Goal: Find specific page/section: Find specific page/section

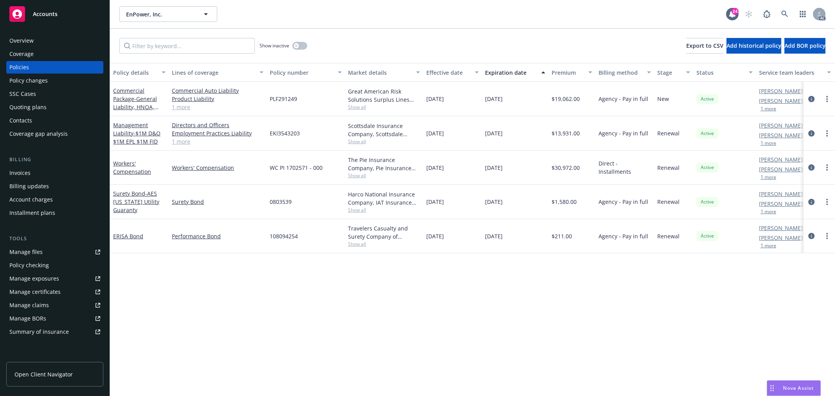
click at [179, 108] on link "1 more" at bounding box center [218, 107] width 92 height 8
